Goal: Information Seeking & Learning: Learn about a topic

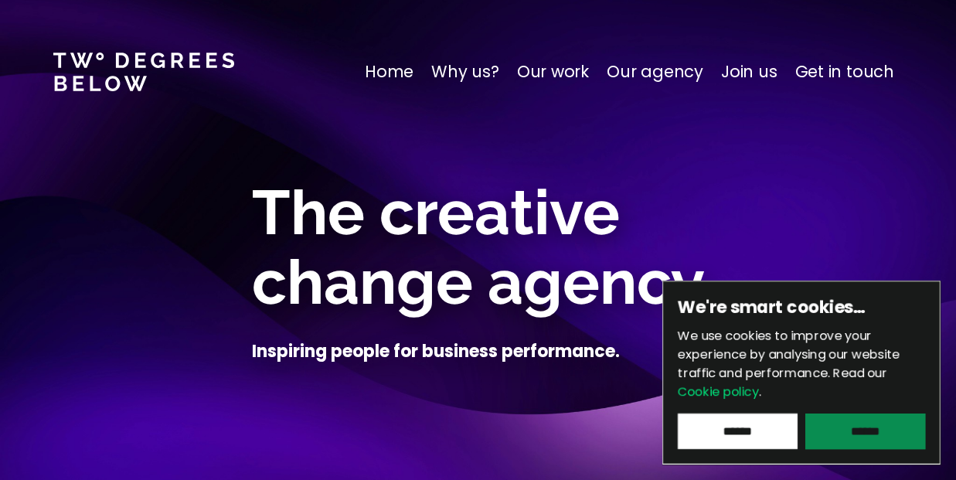
click at [891, 426] on input "******" at bounding box center [865, 431] width 120 height 36
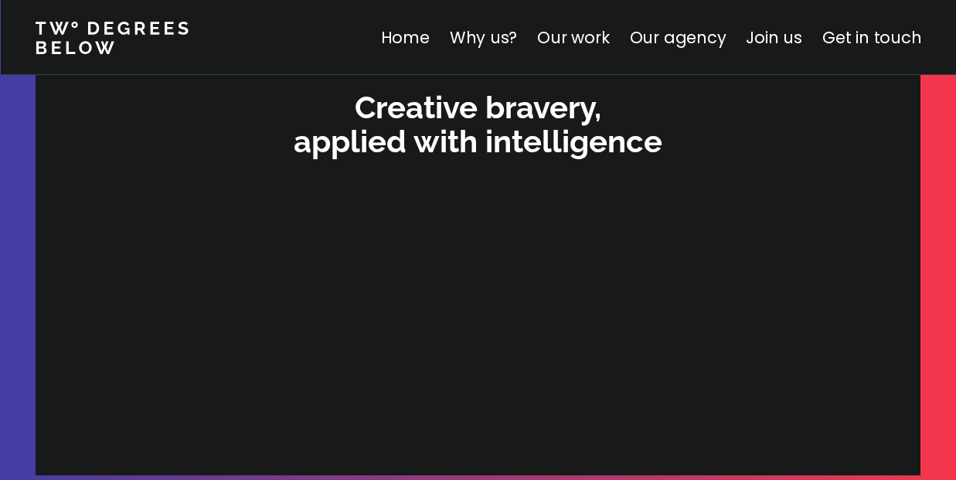
scroll to position [4774, 0]
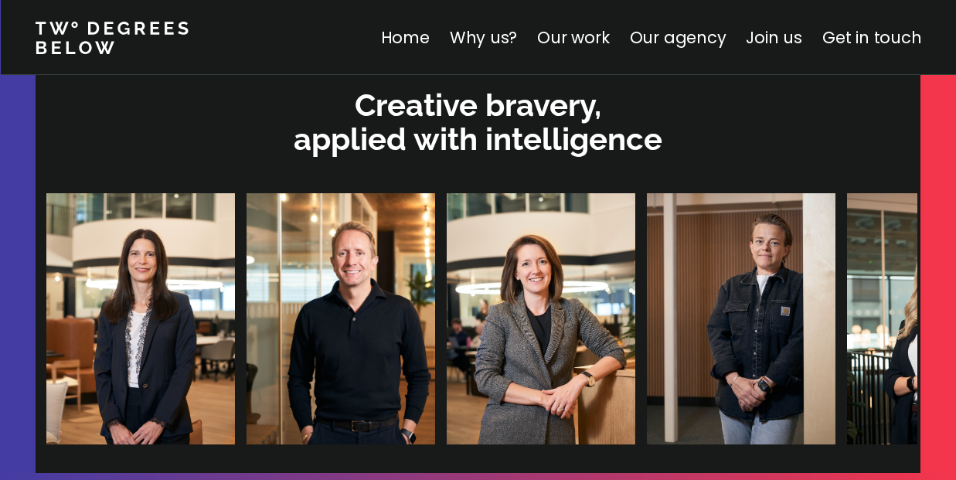
click at [846, 286] on img at bounding box center [940, 318] width 188 height 251
click at [847, 304] on img at bounding box center [941, 318] width 188 height 251
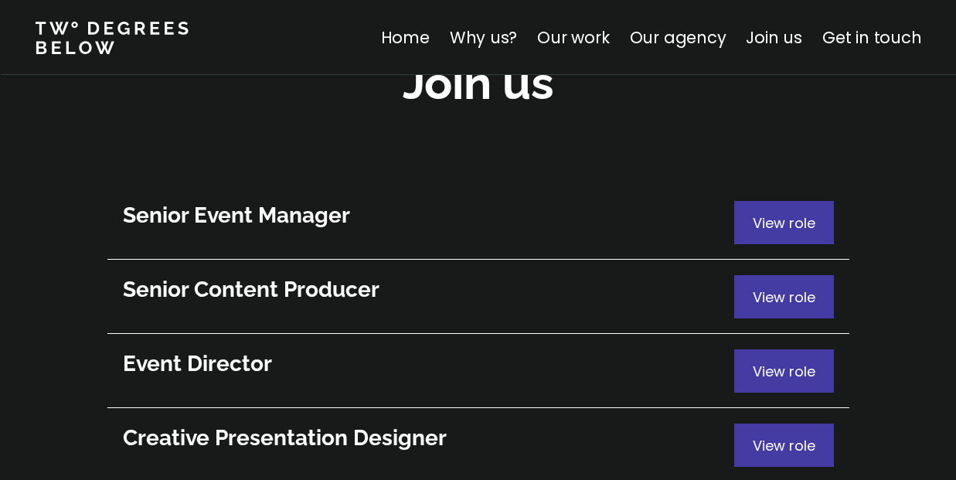
scroll to position [8479, 0]
click at [749, 349] on div "View role" at bounding box center [784, 370] width 100 height 43
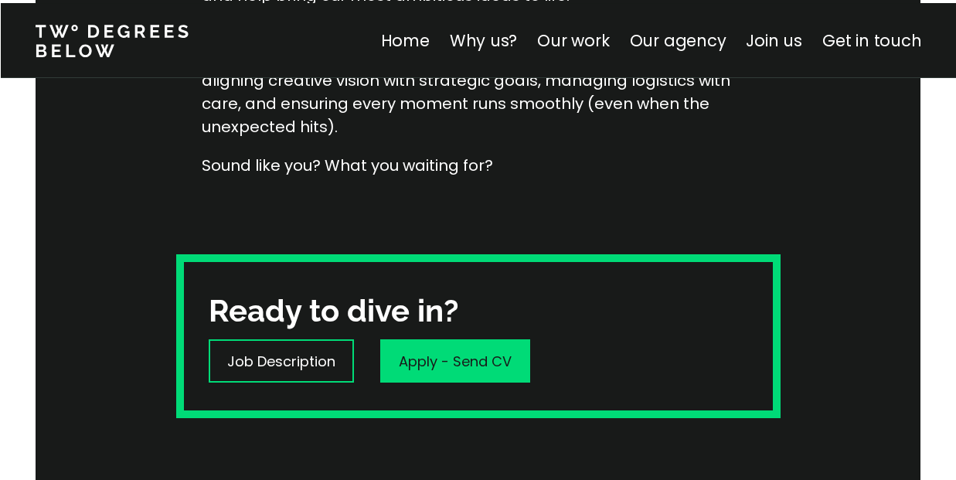
scroll to position [415, 0]
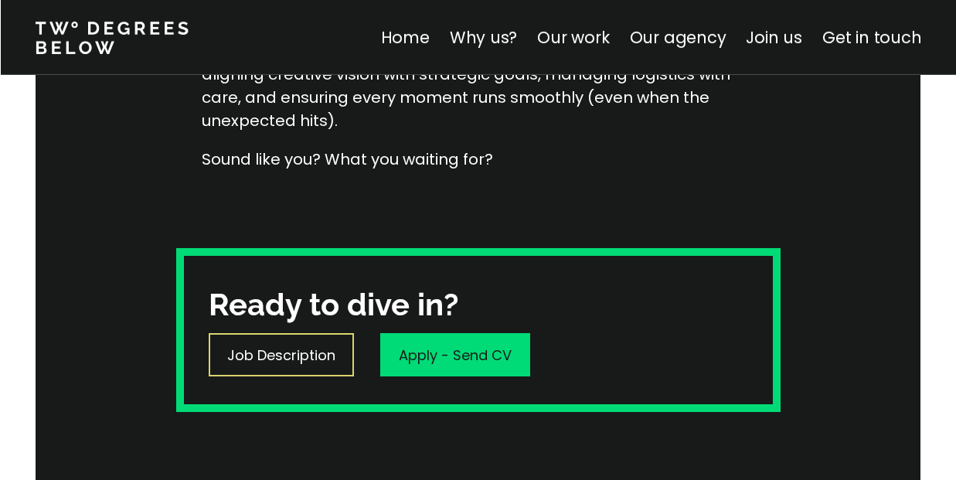
click at [258, 353] on p "Job Description" at bounding box center [281, 355] width 108 height 21
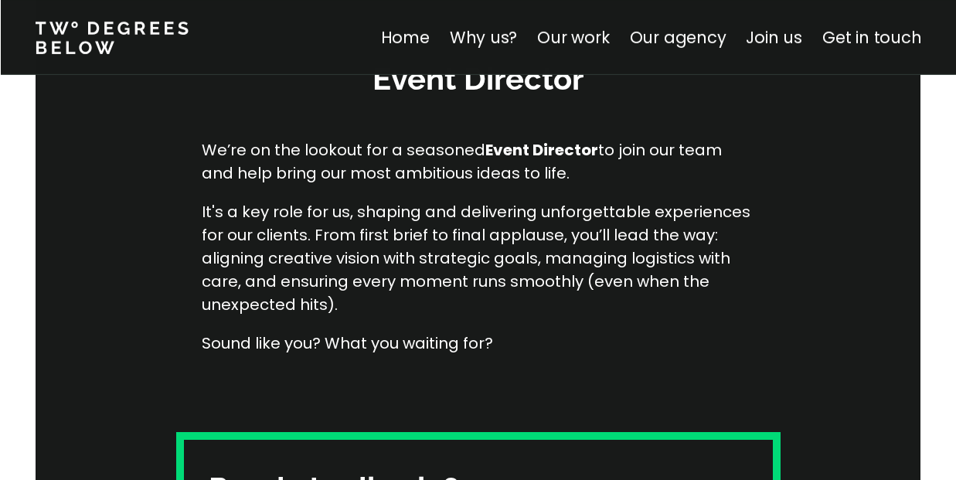
scroll to position [233, 0]
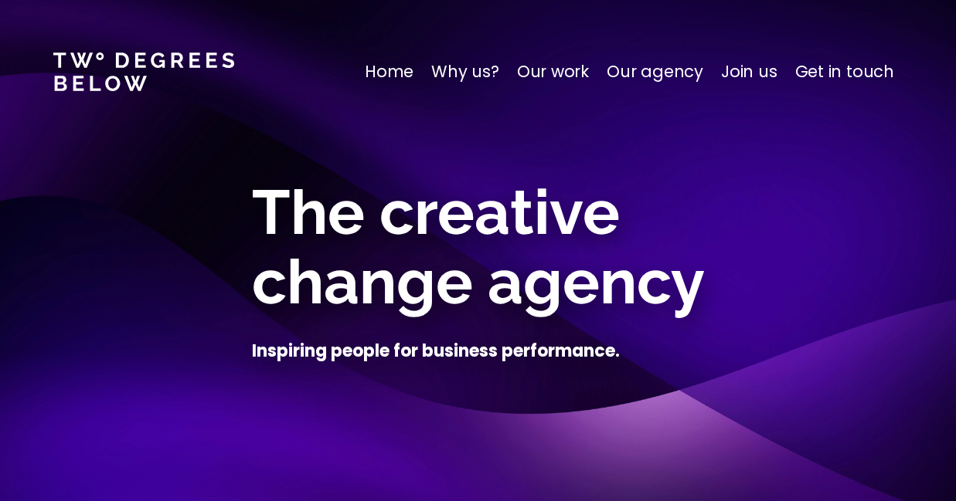
click at [870, 76] on p "Get in touch" at bounding box center [844, 71] width 99 height 25
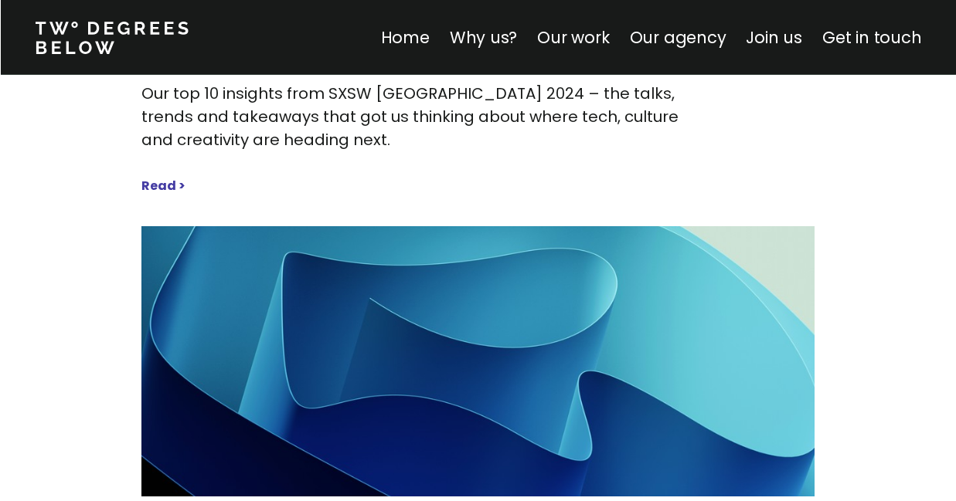
scroll to position [7032, 0]
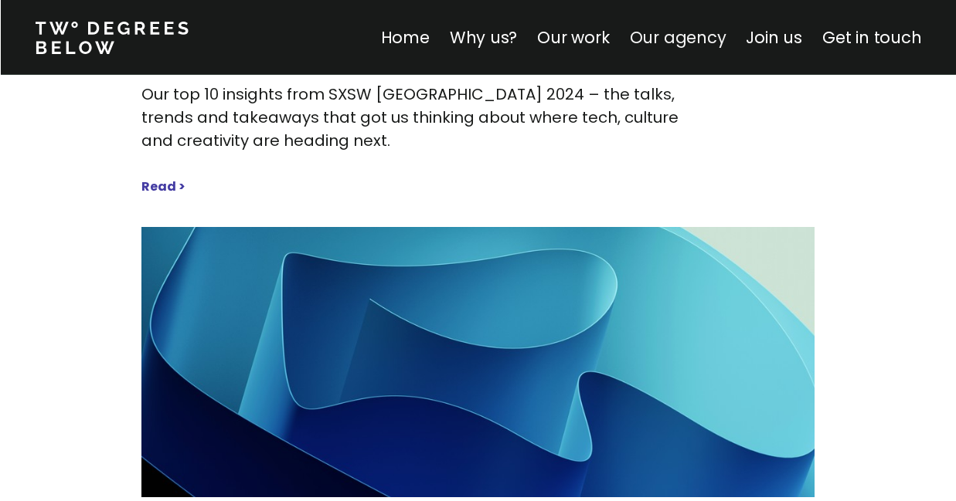
click at [665, 38] on link "Our agency" at bounding box center [677, 37] width 97 height 22
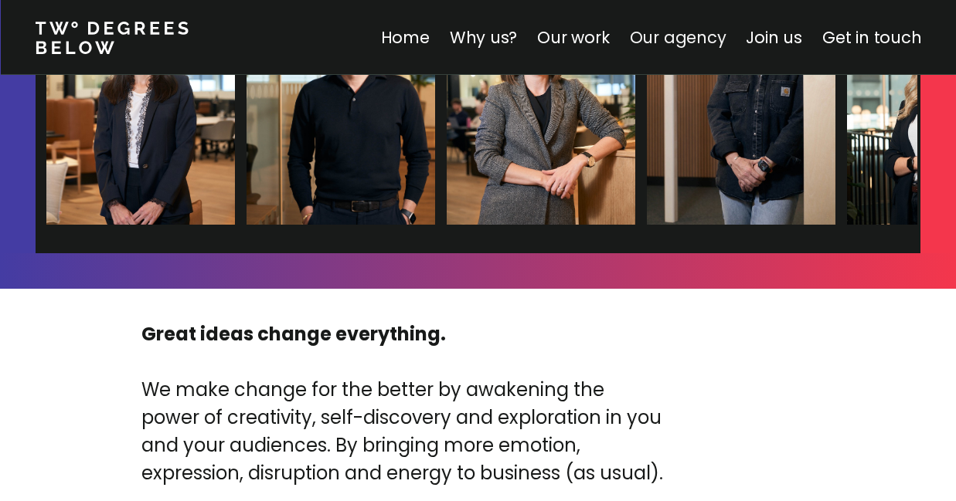
scroll to position [4718, 0]
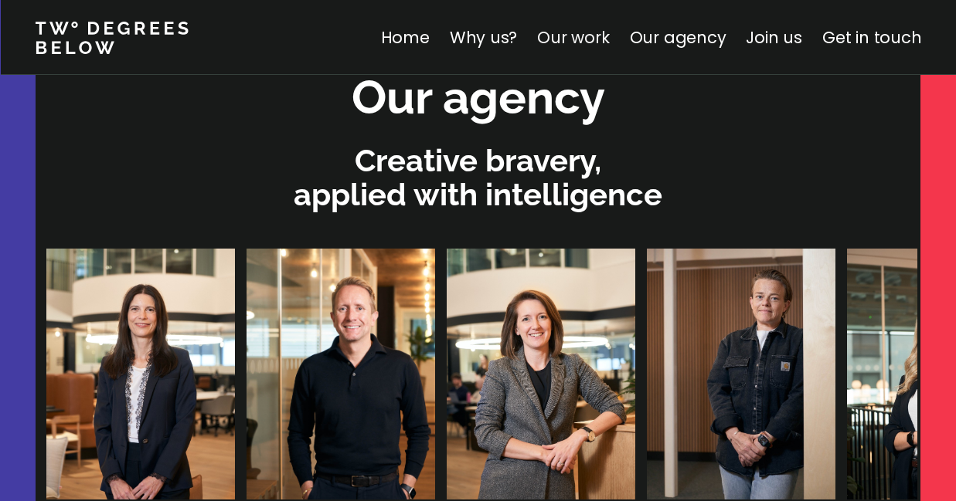
click at [565, 36] on link "Our work" at bounding box center [573, 37] width 72 height 22
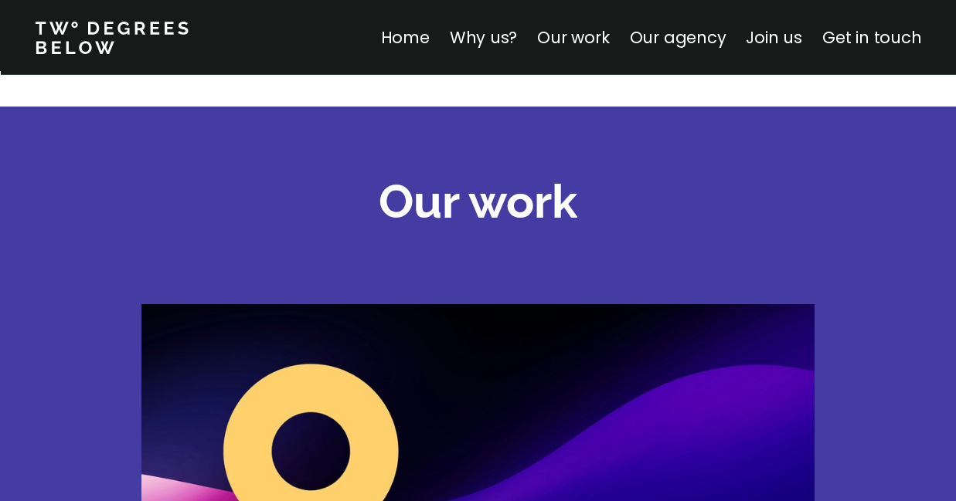
scroll to position [2078, 1]
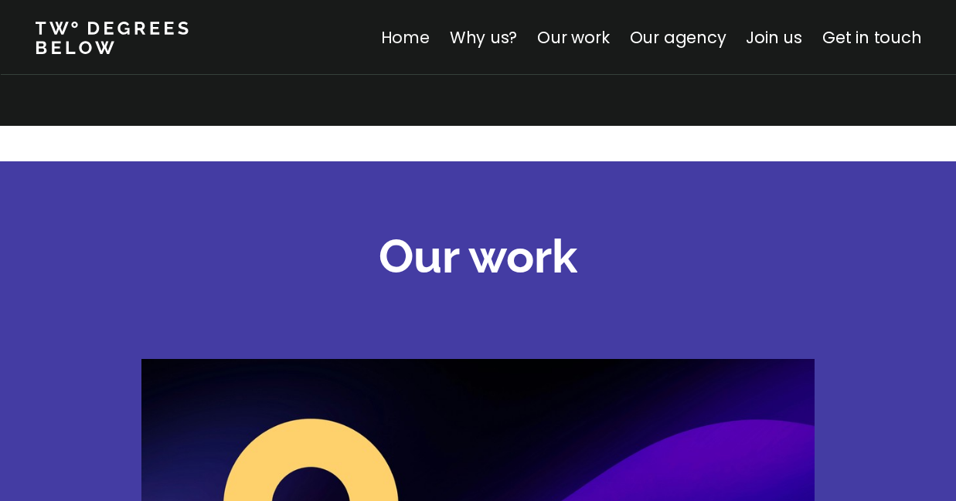
click at [413, 43] on link "Home" at bounding box center [404, 37] width 49 height 22
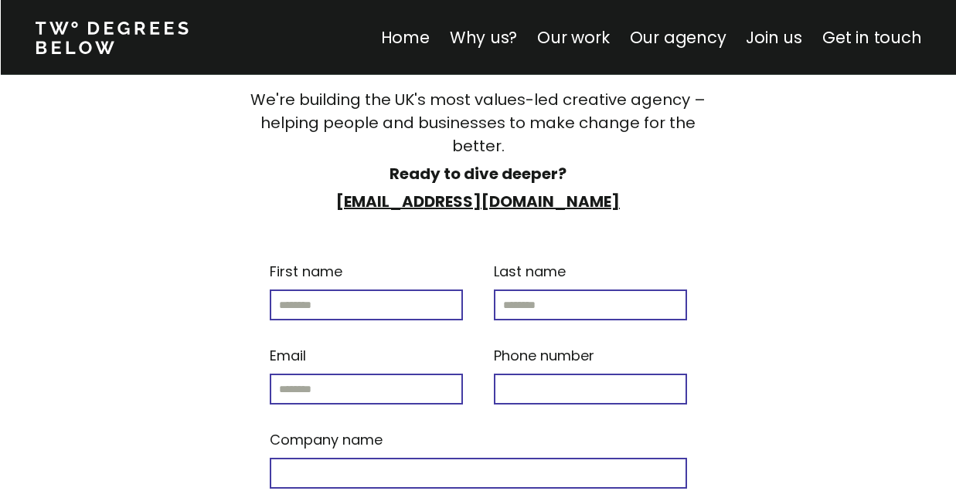
scroll to position [9137, 0]
